Goal: Use online tool/utility

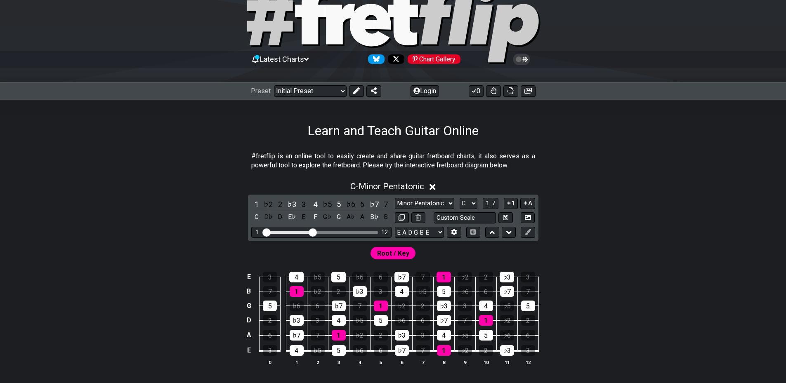
scroll to position [83, 0]
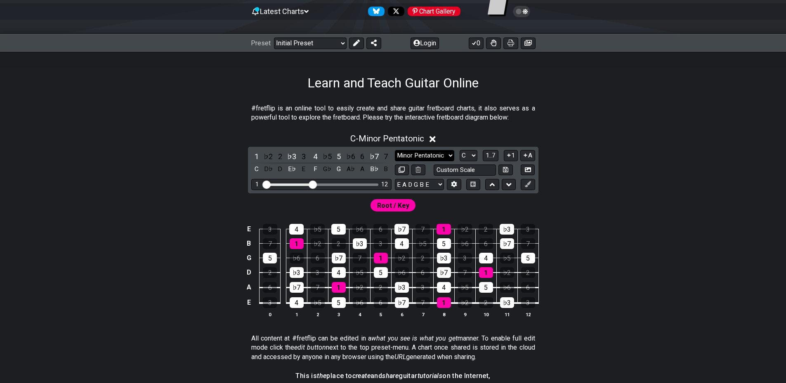
click at [445, 156] on select "Minor Pentatonic Click to edit Minor Pentatonic Major Pentatonic Minor Blues Ma…" at bounding box center [424, 155] width 59 height 11
click at [717, 218] on div "#fretflip is an online tool to easily create and share guitar fretboard charts,…" at bounding box center [393, 337] width 786 height 493
click at [438, 180] on select "E A D G B E E A D G B E E A D G B E B E A D F♯ B A D G C E A D A D G B E E♭ A♭ …" at bounding box center [419, 184] width 49 height 11
click at [616, 182] on div "C - Minor Pentatonic 1 ♭2 2 ♭3 3 4 ♭5 5 ♭6 6 ♭7 7 C D♭ D E♭ E F G♭ G A♭ A B♭ B …" at bounding box center [393, 229] width 644 height 201
click at [433, 188] on select "E A D G B E E A D G B E E A D G B E B E A D F♯ B A D G C E A D A D G B E E♭ A♭ …" at bounding box center [419, 184] width 49 height 11
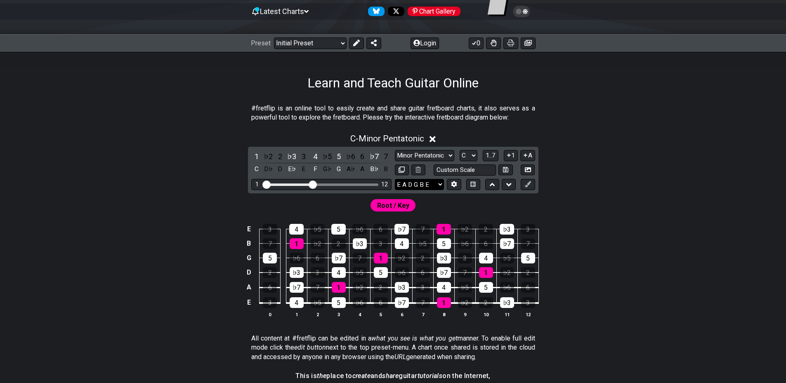
select select "B E A D G"
click at [395, 179] on select "E A D G B E E A D G B E E A D G B E B E A D F♯ B A D G C E A D A D G B E E♭ A♭ …" at bounding box center [419, 184] width 49 height 11
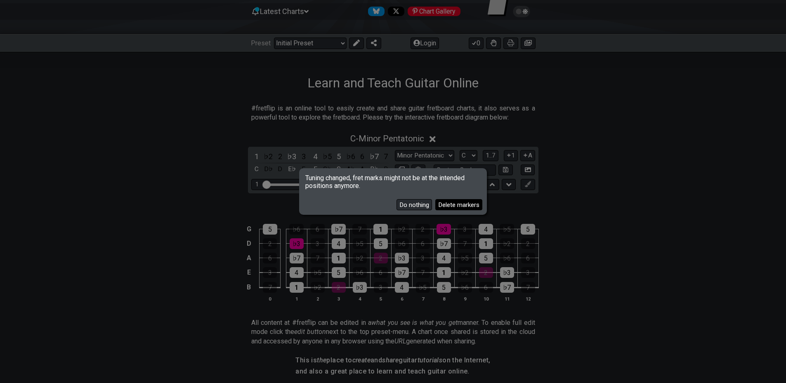
click at [451, 206] on button "Delete markers" at bounding box center [458, 204] width 47 height 11
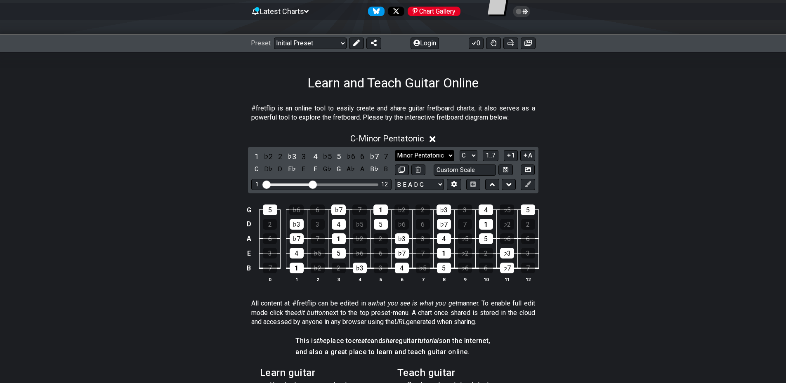
click at [439, 155] on select "Minor Pentatonic Click to edit Minor Pentatonic Major Pentatonic Minor Blues Ma…" at bounding box center [424, 155] width 59 height 11
select select "Lydian"
click at [395, 150] on select "Minor Pentatonic Click to edit Minor Pentatonic Major Pentatonic Minor Blues Ma…" at bounding box center [424, 155] width 59 height 11
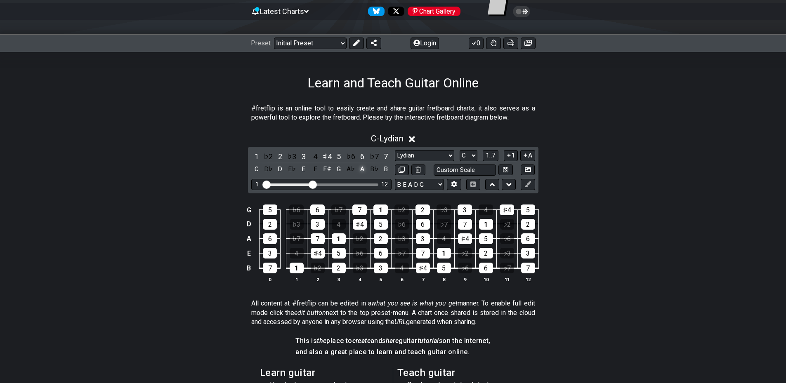
click at [366, 170] on div "A" at bounding box center [362, 169] width 11 height 11
click at [303, 169] on div "E" at bounding box center [303, 169] width 11 height 11
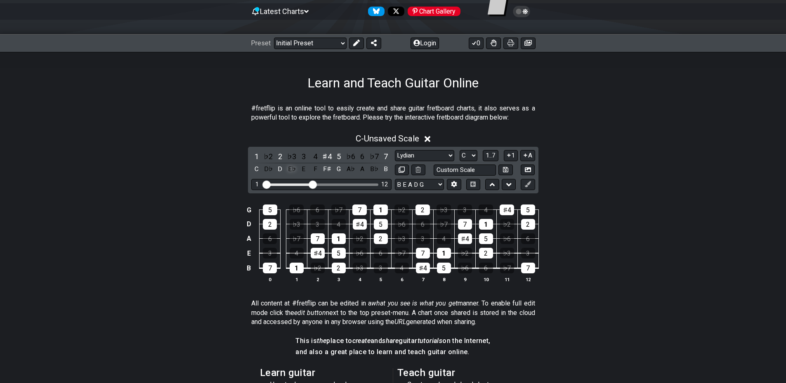
drag, startPoint x: 275, startPoint y: 167, endPoint x: 293, endPoint y: 169, distance: 17.5
click at [275, 167] on div "D" at bounding box center [280, 169] width 11 height 11
click at [306, 169] on div "E" at bounding box center [303, 169] width 11 height 11
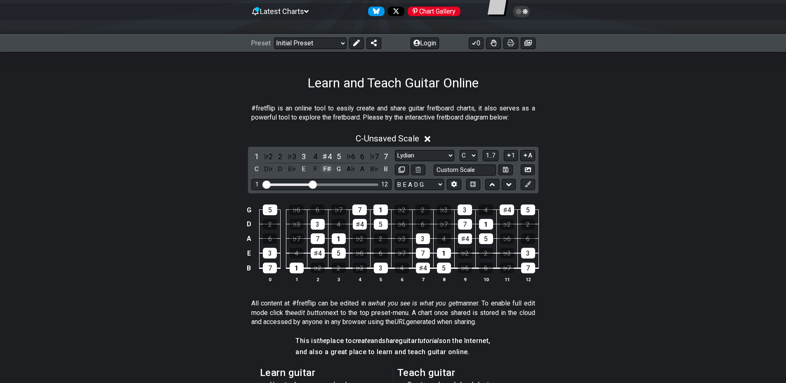
click at [331, 169] on div "F♯" at bounding box center [327, 169] width 11 height 11
click at [472, 156] on select "A♭ A A♯ B♭ B C C♯ D♭ D D♯ E♭ E F F♯ G♭ G G♯" at bounding box center [469, 155] width 18 height 11
select select "D"
click at [460, 150] on select "A♭ A A♯ B♭ B C C♯ D♭ D D♯ E♭ E F F♯ G♭ G G♯" at bounding box center [469, 155] width 18 height 11
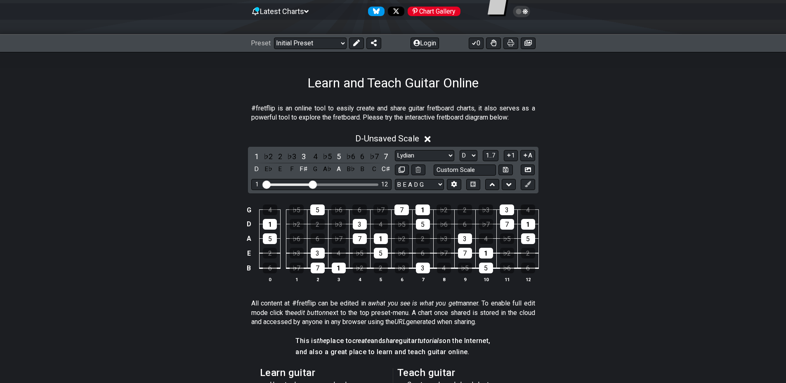
click at [599, 199] on div "G 4 ♭5 5 ♭6 6 ♭7 7 1 ♭2 2 ♭3 3 4 D 1 ♭2 2 ♭3 3 4 ♭5 5 ♭6 6 ♭7 7 1 A 5 ♭6 6 ♭7 7…" at bounding box center [393, 244] width 644 height 100
click at [528, 186] on icon at bounding box center [528, 184] width 6 height 6
click at [526, 225] on div "1" at bounding box center [528, 224] width 14 height 11
click at [528, 225] on div "1" at bounding box center [528, 224] width 14 height 11
